Goal: Find specific page/section: Find specific page/section

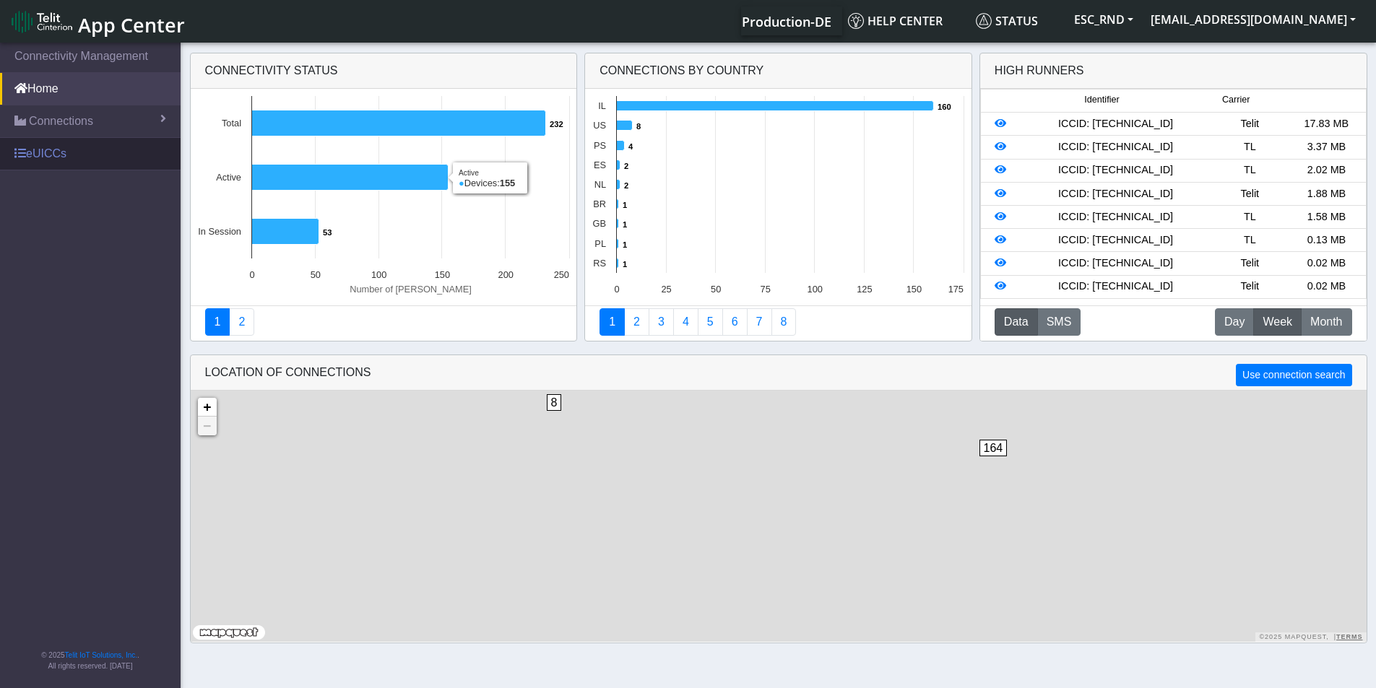
click at [64, 150] on link "eUICCs" at bounding box center [90, 154] width 181 height 32
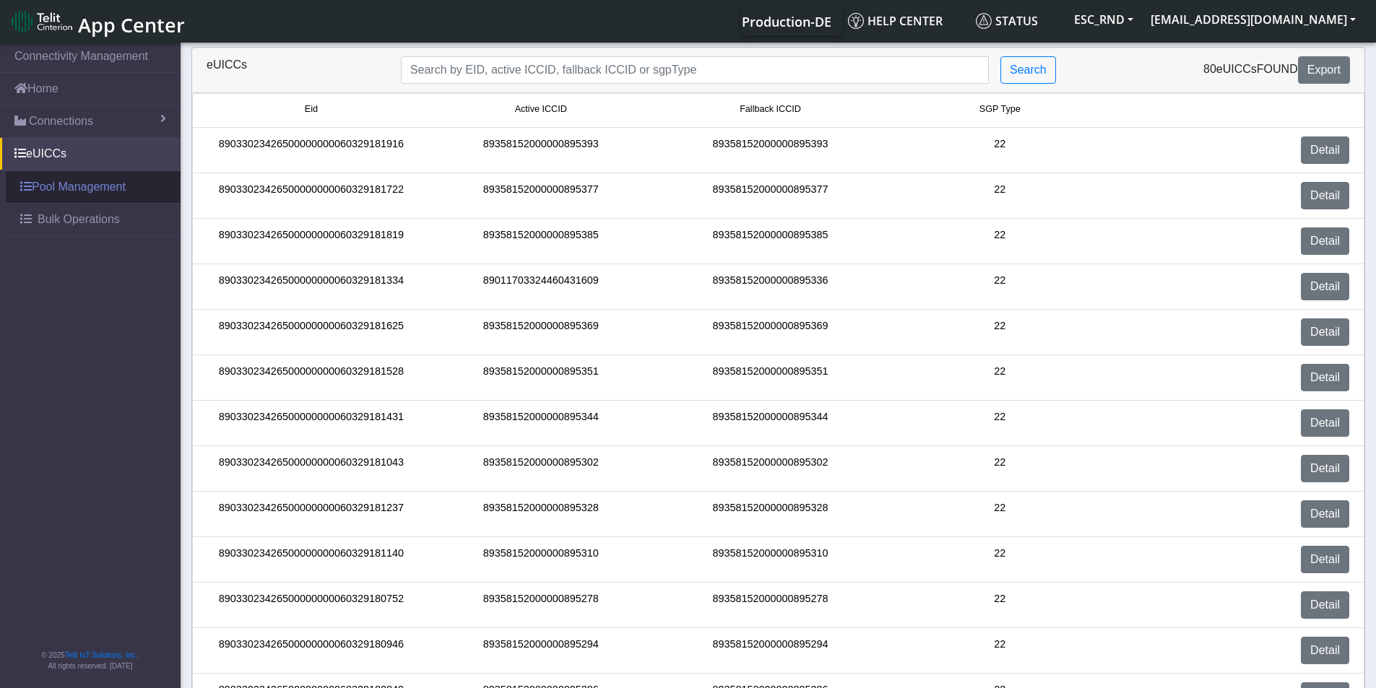
click at [97, 189] on link "Pool Management" at bounding box center [93, 187] width 175 height 32
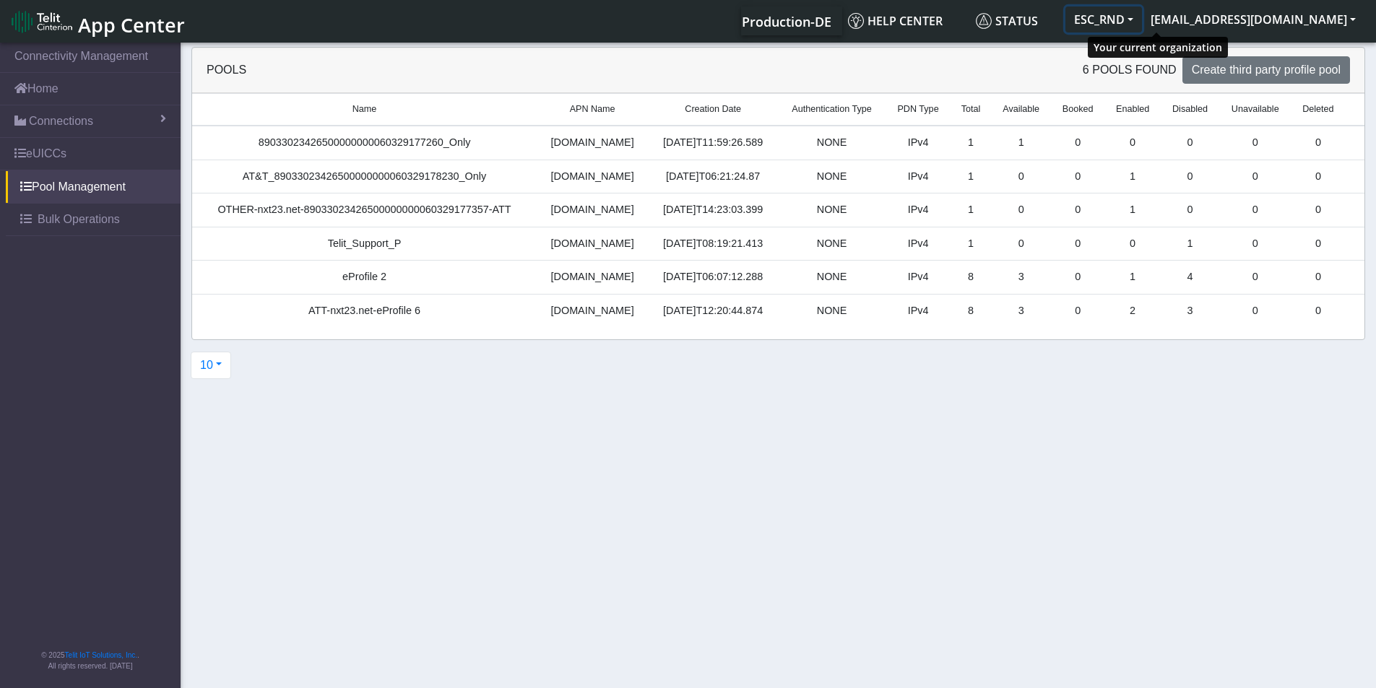
click at [1142, 25] on button "ESC_RND" at bounding box center [1103, 20] width 77 height 26
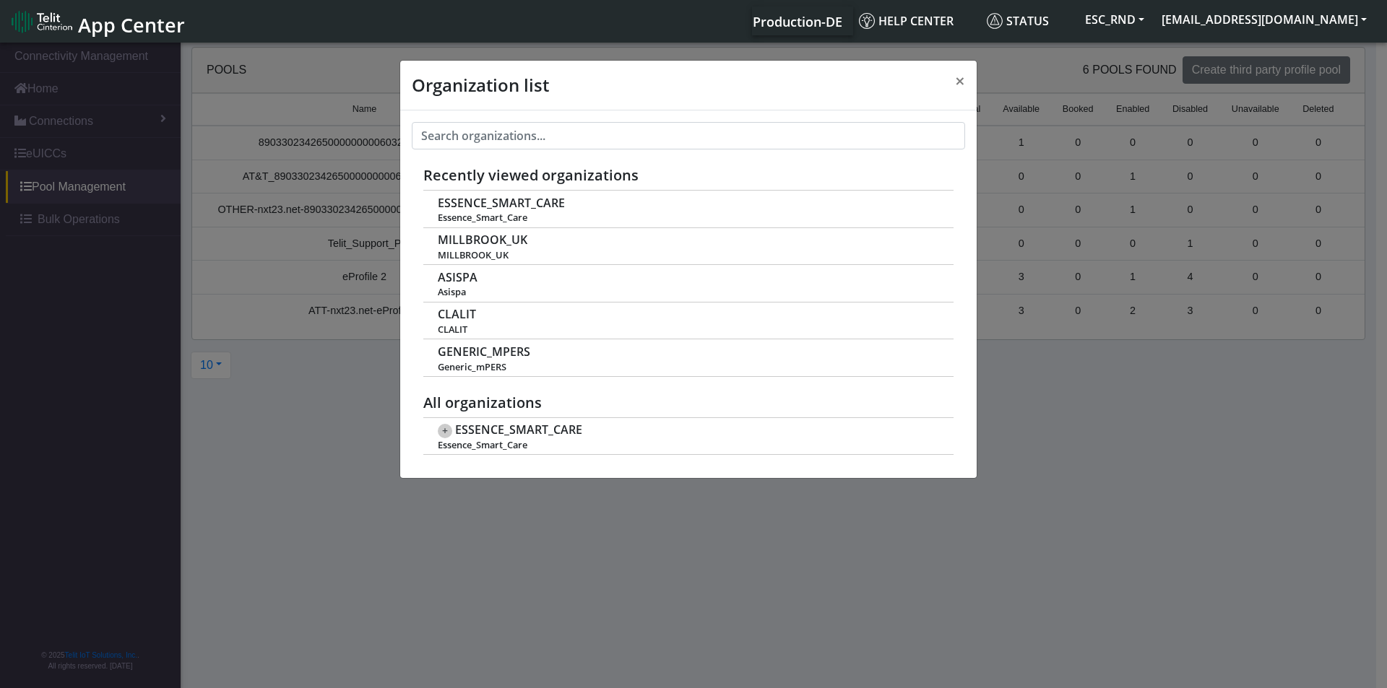
scroll to position [5, 0]
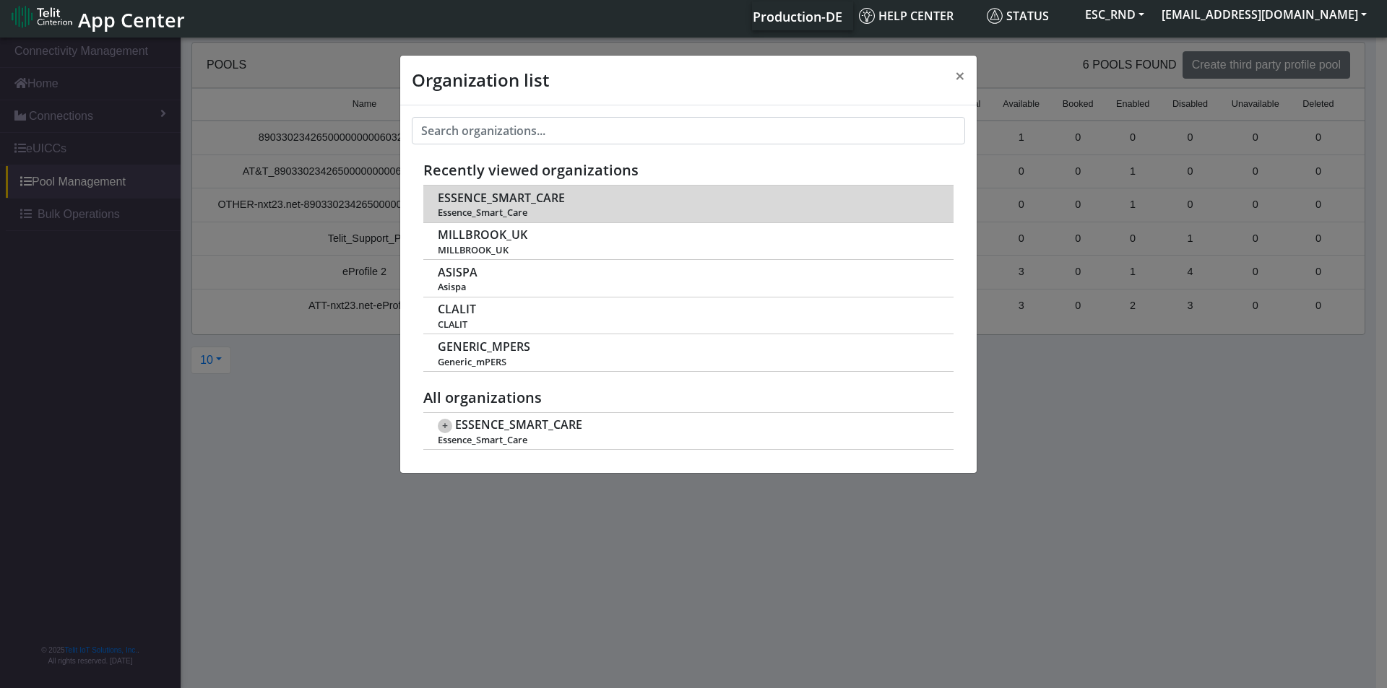
click at [522, 191] on span "ESSENCE_SMART_CARE" at bounding box center [501, 198] width 127 height 14
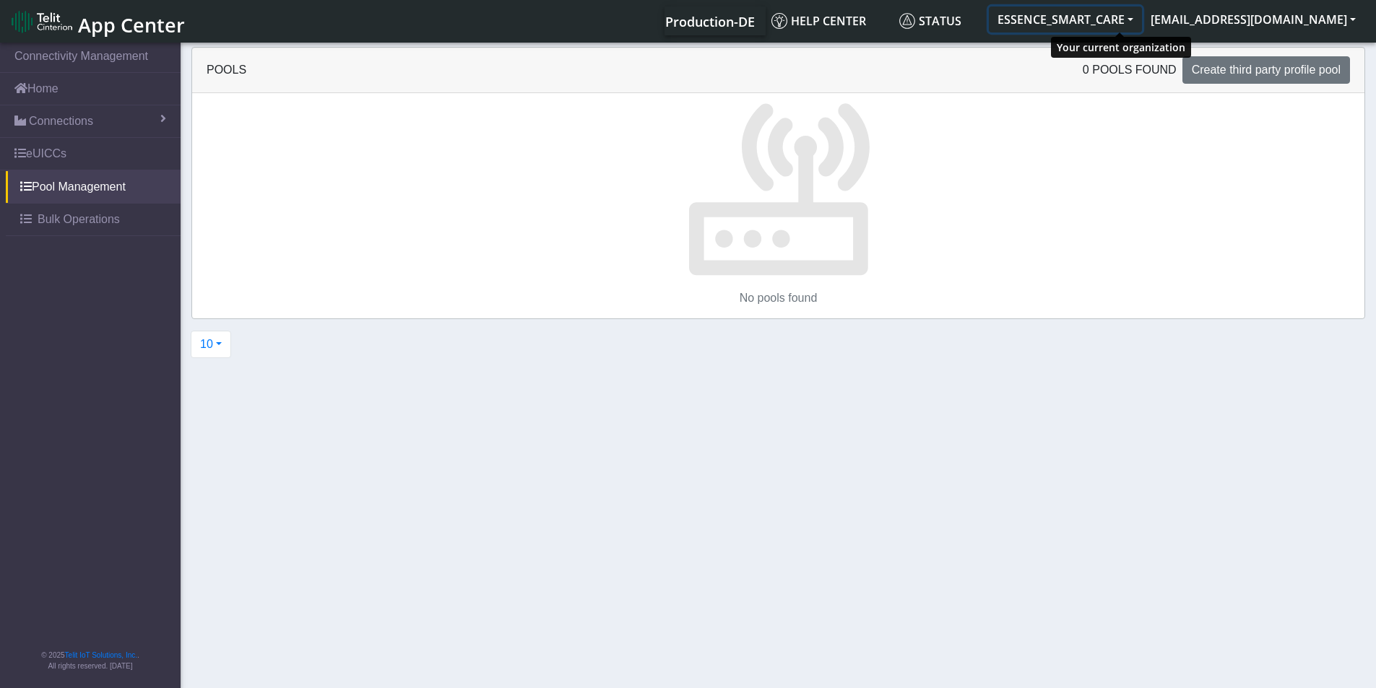
click at [1142, 24] on button "ESSENCE_SMART_CARE" at bounding box center [1065, 20] width 153 height 26
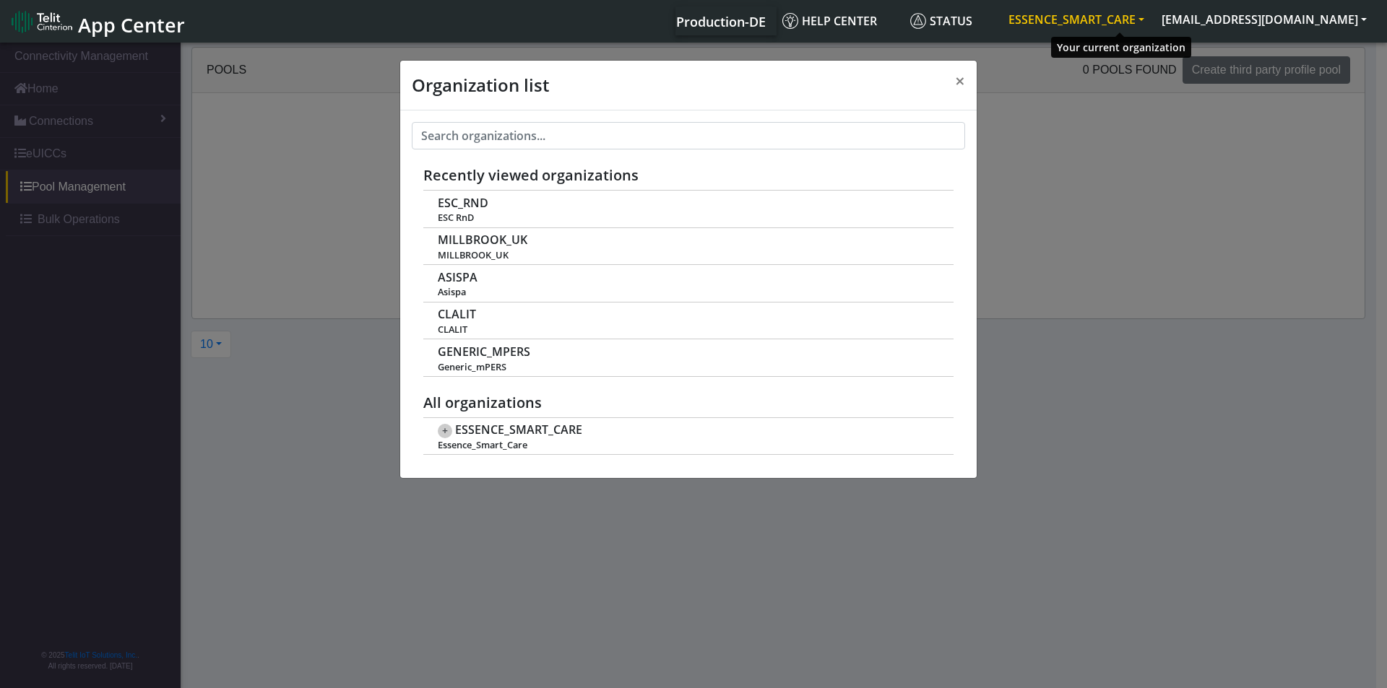
scroll to position [5, 0]
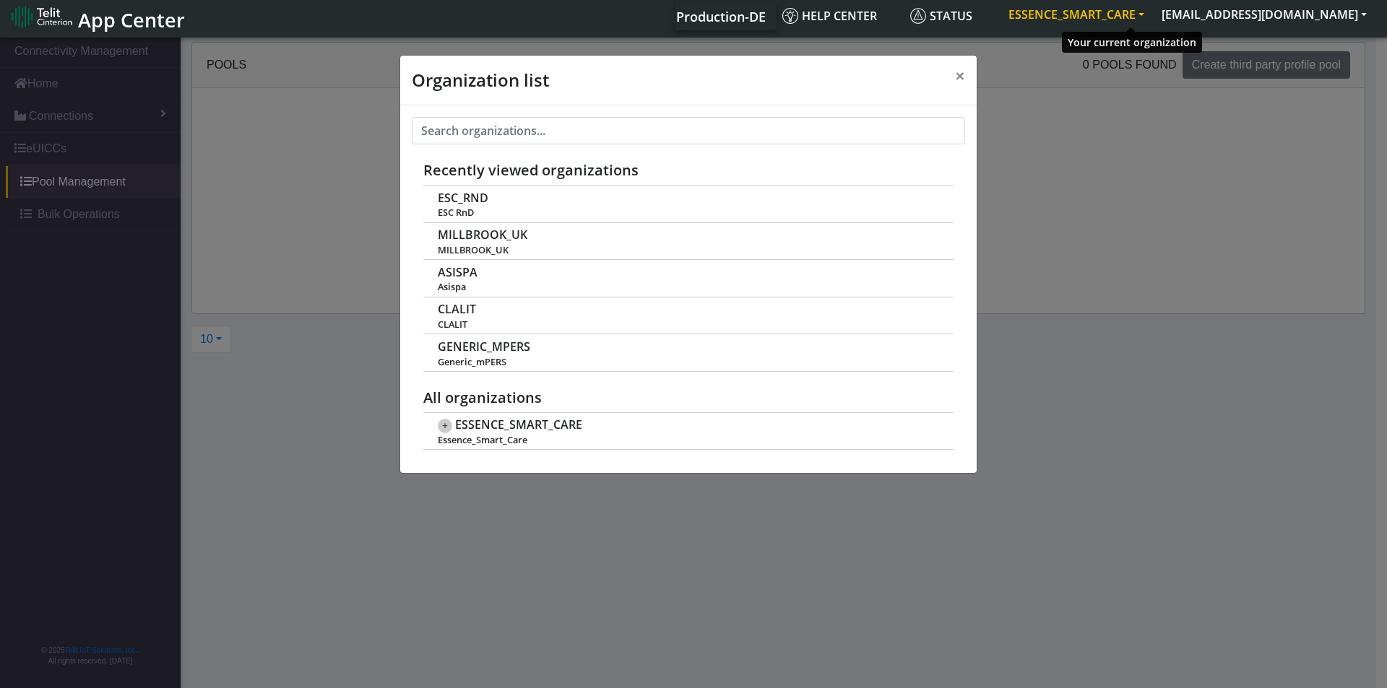
click at [1151, 24] on button "ESSENCE_SMART_CARE" at bounding box center [1076, 14] width 153 height 26
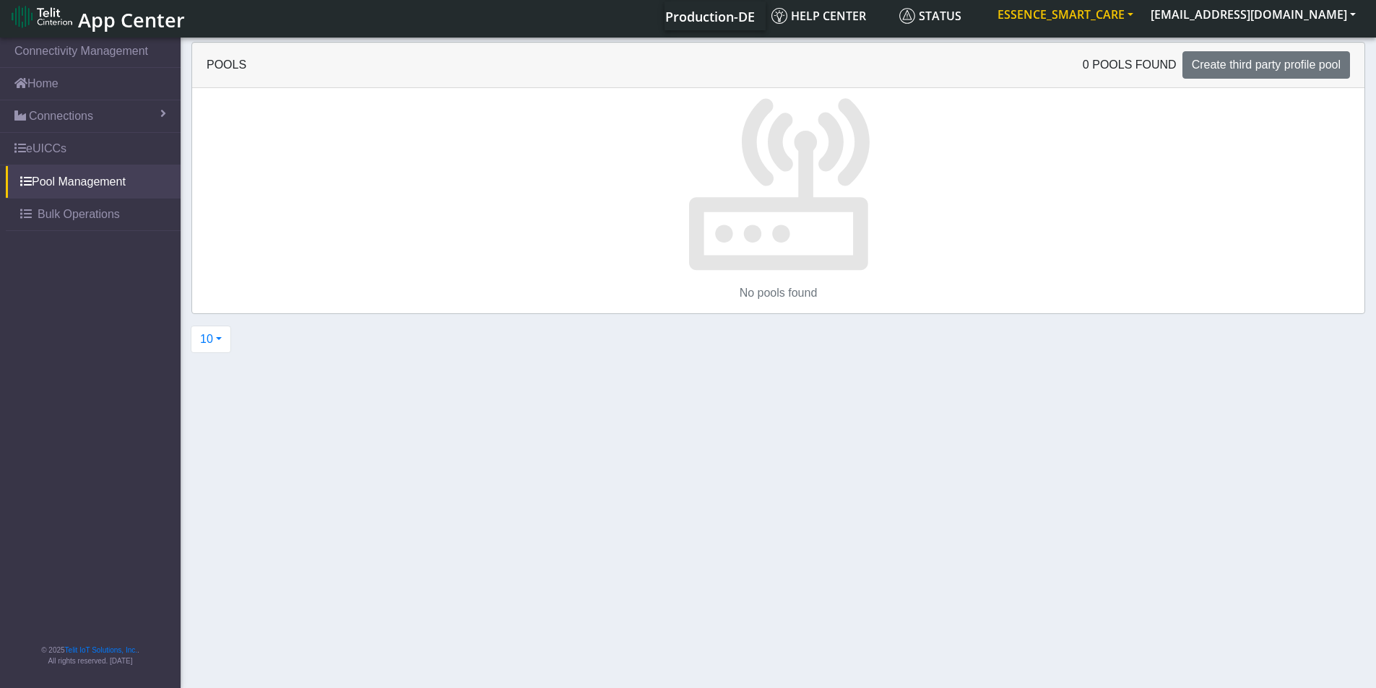
click at [1073, 28] on li "ESSENCE_SMART_CARE" at bounding box center [1065, 15] width 153 height 29
click at [1076, 18] on button "ESSENCE_SMART_CARE" at bounding box center [1065, 14] width 153 height 26
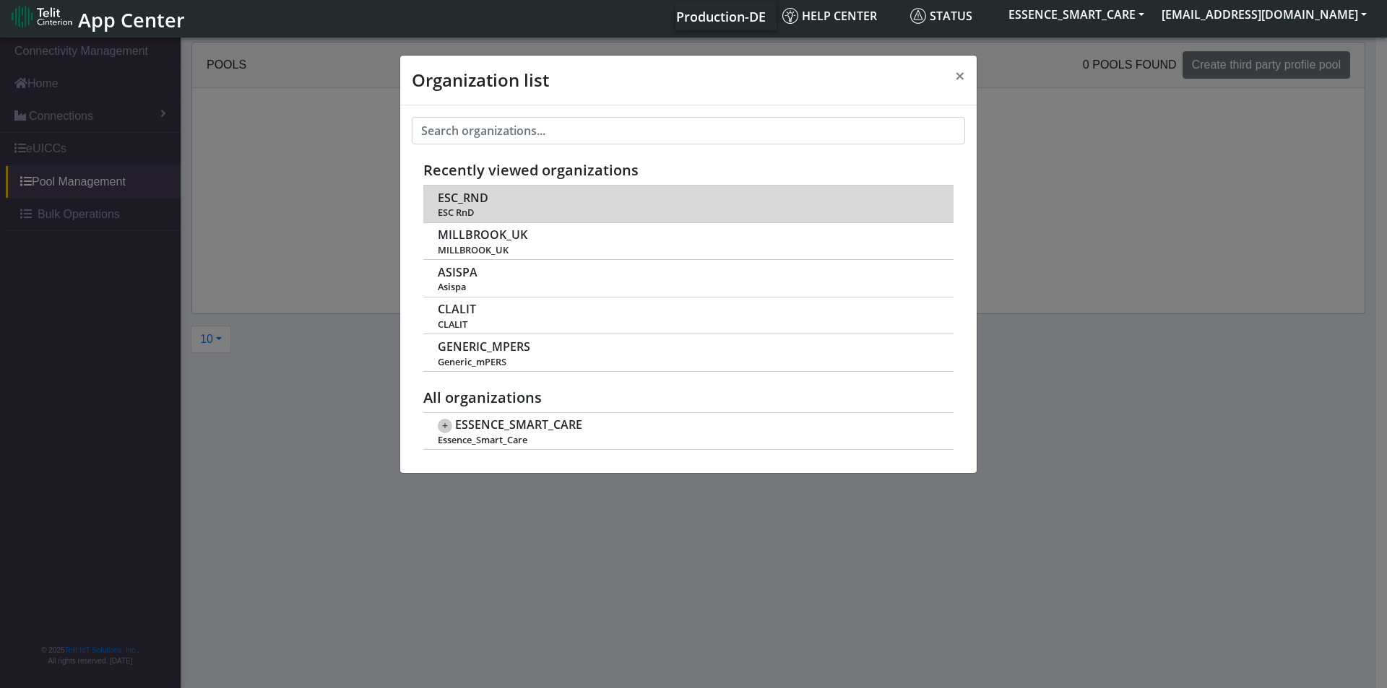
click at [499, 218] on span "ESC RnD" at bounding box center [688, 212] width 500 height 11
click at [480, 200] on span "ESC_RND" at bounding box center [463, 198] width 51 height 14
